Goal: Navigation & Orientation: Go to known website

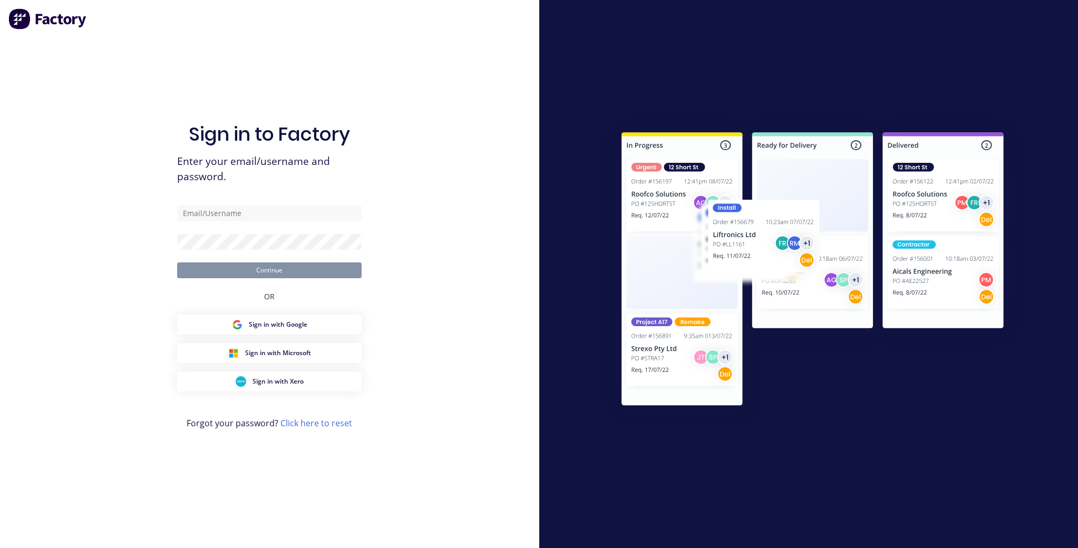
click at [266, 203] on div "Sign in to Factory Enter your email/username and password. Continue OR Sign in …" at bounding box center [269, 285] width 184 height 510
click at [266, 212] on input "text" at bounding box center [269, 214] width 184 height 16
type input "[EMAIL_ADDRESS][DOMAIN_NAME]"
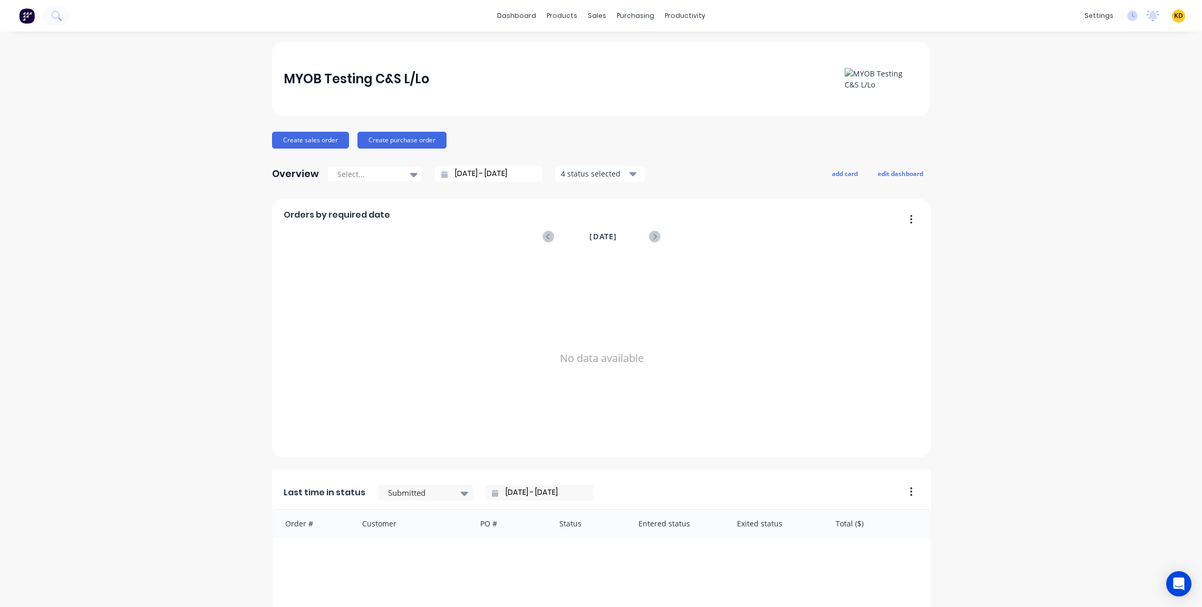
click at [1077, 16] on span "KD" at bounding box center [1178, 15] width 9 height 9
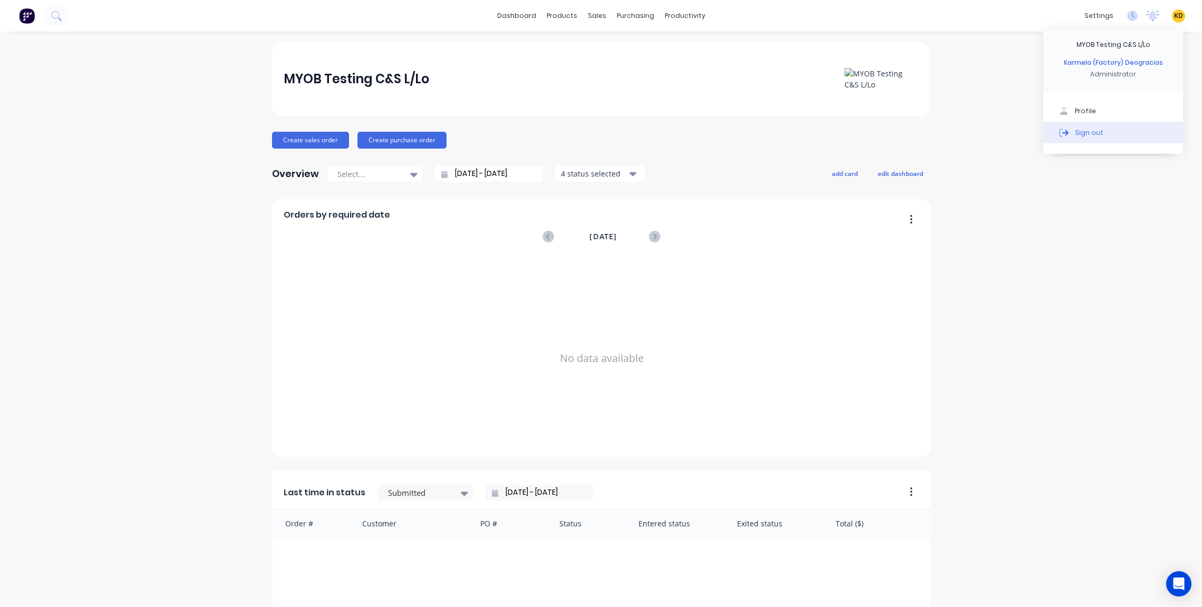
click at [1077, 137] on button "Sign out" at bounding box center [1113, 132] width 140 height 21
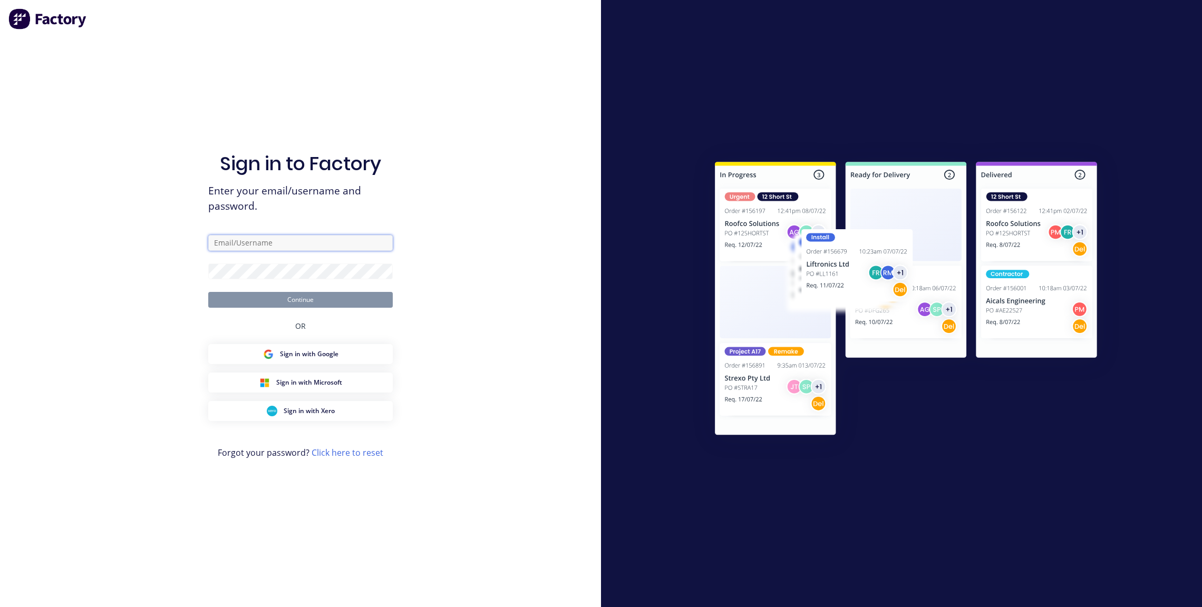
click at [298, 250] on input "text" at bounding box center [300, 243] width 184 height 16
type input "[EMAIL_ADDRESS][DOMAIN_NAME]"
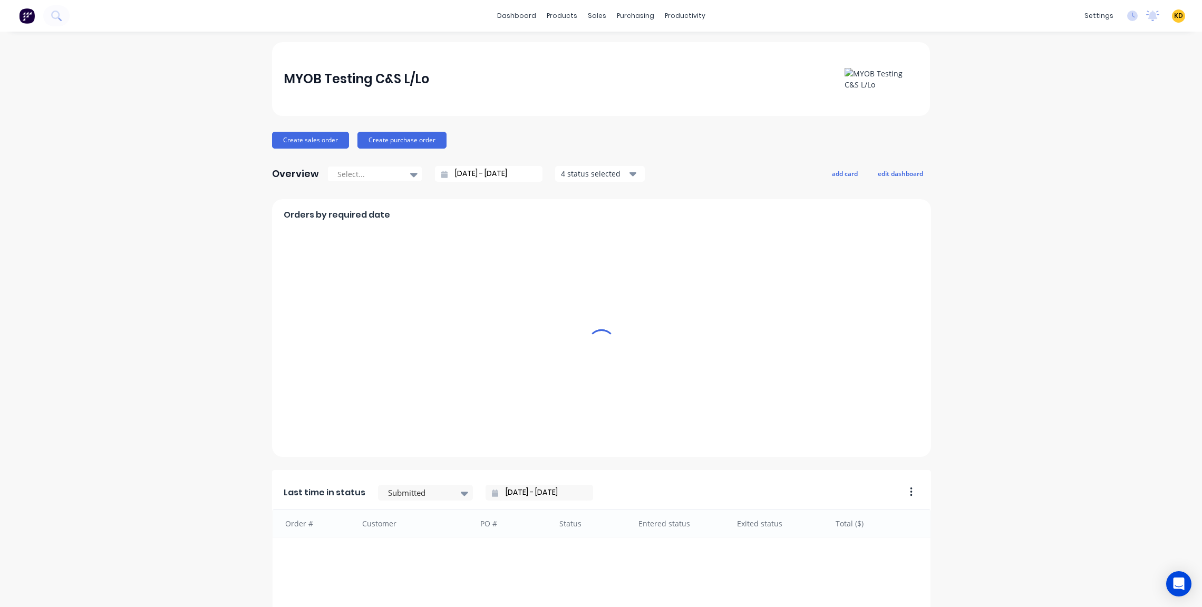
click at [1174, 13] on span "KD" at bounding box center [1178, 15] width 9 height 9
click at [1131, 133] on button "Sign out" at bounding box center [1113, 132] width 140 height 21
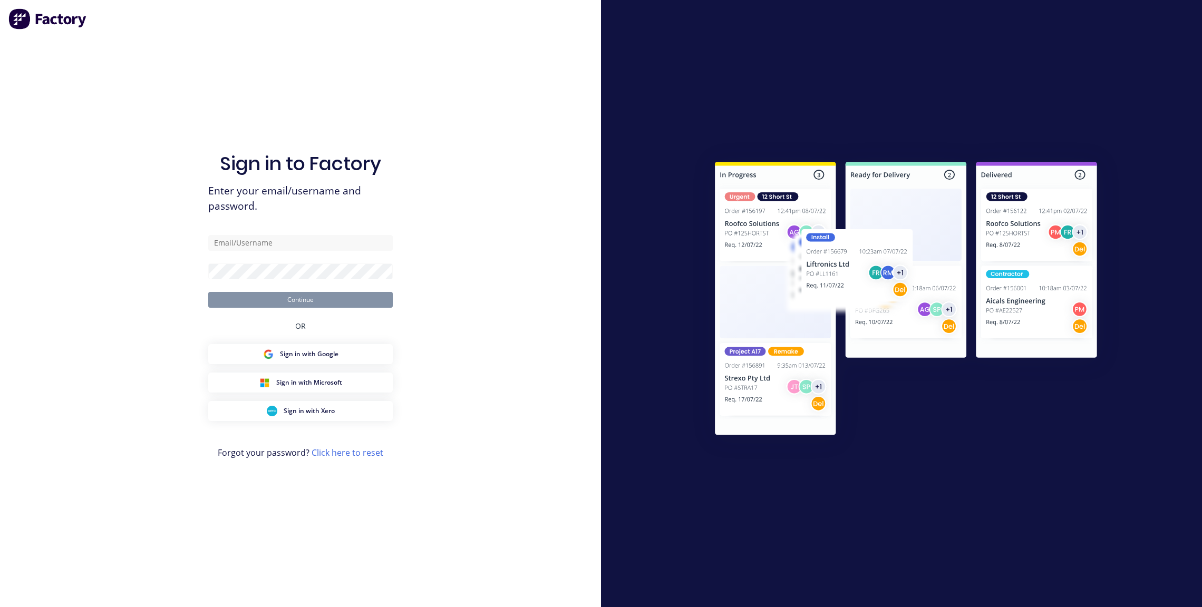
click at [1111, 214] on div at bounding box center [901, 304] width 437 height 326
click at [270, 246] on input "text" at bounding box center [300, 243] width 184 height 16
paste input "karmela@xero.factory.app"
type input "karmela@xero.factory.app"
